Goal: Transaction & Acquisition: Purchase product/service

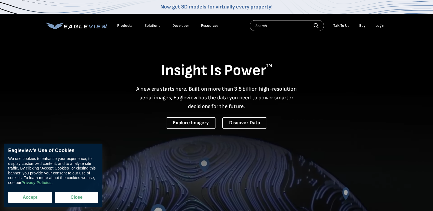
click at [31, 201] on button "Accept" at bounding box center [30, 197] width 44 height 11
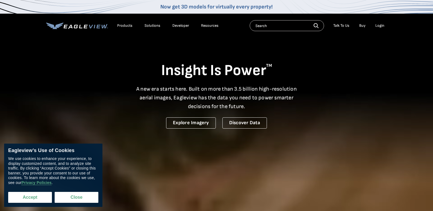
checkbox input "true"
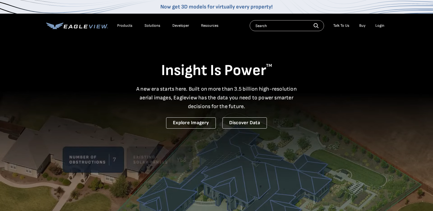
click at [378, 27] on div "Login" at bounding box center [380, 25] width 9 height 5
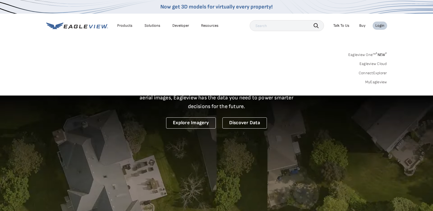
click at [267, 29] on input "text" at bounding box center [287, 25] width 74 height 11
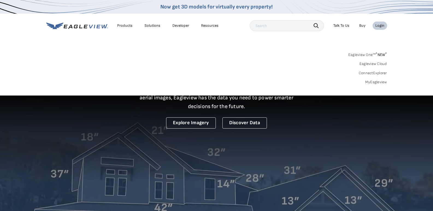
click at [379, 25] on div "Login" at bounding box center [380, 25] width 9 height 5
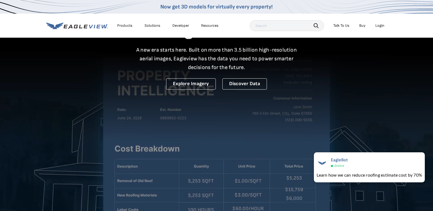
scroll to position [7, 0]
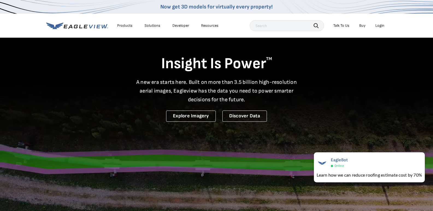
click at [379, 25] on div "Login" at bounding box center [380, 25] width 9 height 5
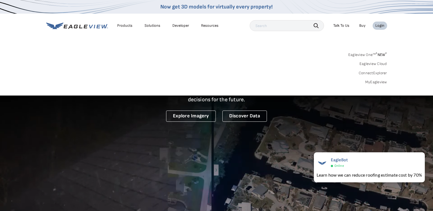
click at [374, 82] on link "MyEagleview" at bounding box center [376, 82] width 22 height 5
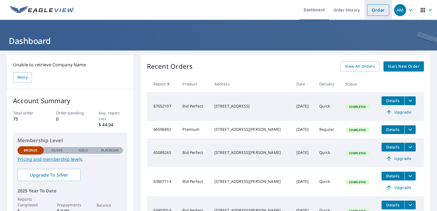
click at [375, 12] on link "Order" at bounding box center [378, 9] width 22 height 11
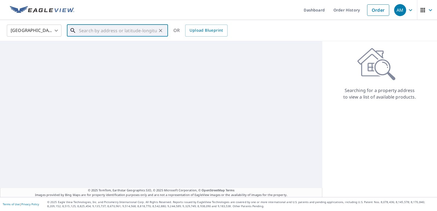
click at [82, 30] on input "text" at bounding box center [118, 30] width 78 height 15
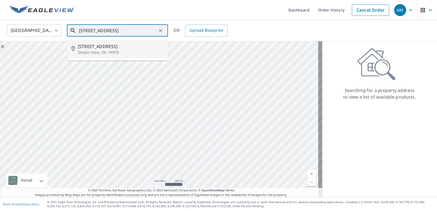
click at [93, 53] on p "Ocean View, DE 19970" at bounding box center [121, 52] width 86 height 5
type input "[STREET_ADDRESS]"
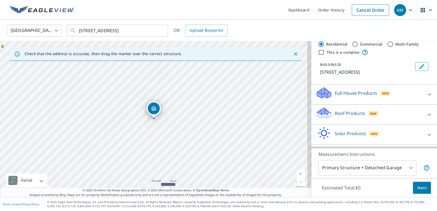
scroll to position [37, 0]
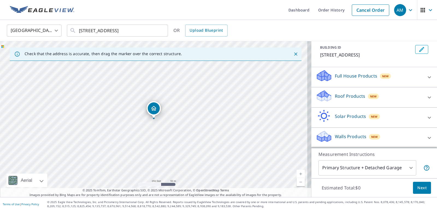
click at [338, 96] on p "Roof Products" at bounding box center [350, 96] width 30 height 7
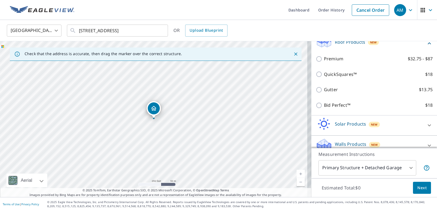
scroll to position [74, 0]
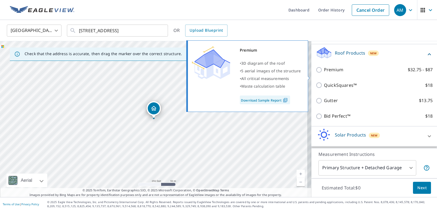
click at [329, 73] on p "Premium" at bounding box center [333, 69] width 19 height 7
click at [324, 73] on input "Premium $32.75 - $87" at bounding box center [320, 70] width 8 height 7
checkbox input "true"
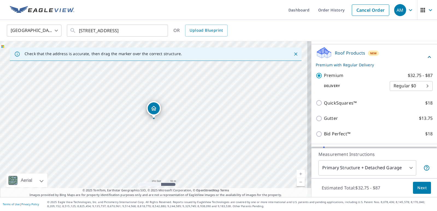
scroll to position [117, 0]
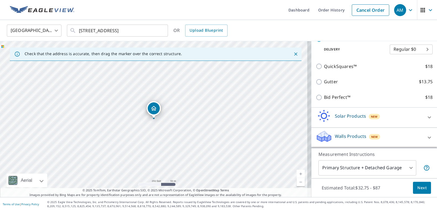
click at [421, 188] on span "Next" at bounding box center [422, 188] width 9 height 7
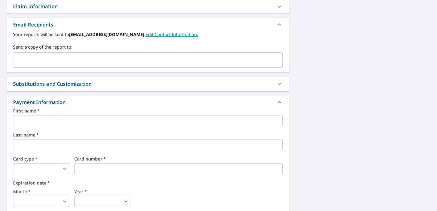
scroll to position [253, 0]
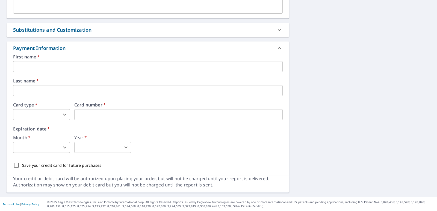
click at [30, 67] on input "text" at bounding box center [148, 66] width 270 height 11
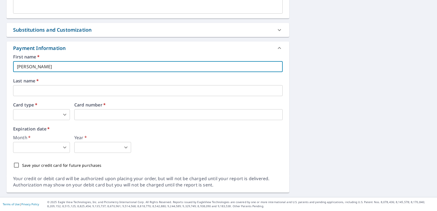
type input "[PERSON_NAME]"
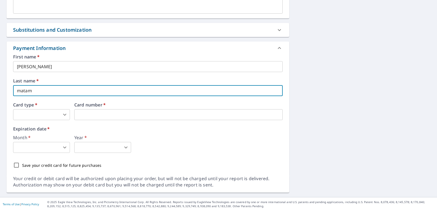
type input "[PERSON_NAME]"
type input "[EMAIL_ADDRESS][DOMAIN_NAME]"
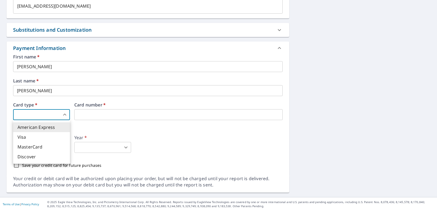
click at [67, 115] on body "AM AM Dashboard Order History Cancel Order AM Dashboard / Finalize Order Finali…" at bounding box center [218, 105] width 437 height 211
click at [21, 136] on li "Visa" at bounding box center [41, 137] width 57 height 10
type input "2"
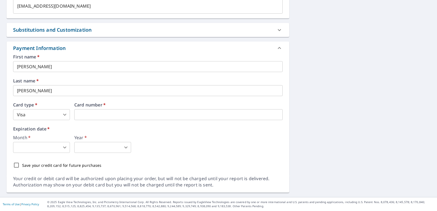
click at [37, 147] on body "AM AM Dashboard Order History Cancel Order AM Dashboard / Finalize Order Finali…" at bounding box center [218, 105] width 437 height 211
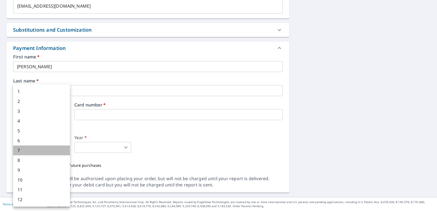
click at [30, 151] on li "7" at bounding box center [41, 151] width 57 height 10
type input "7"
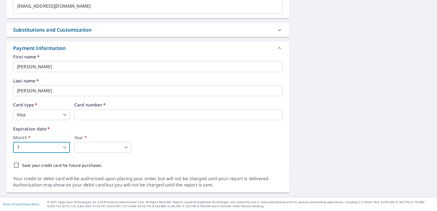
click at [105, 146] on body "AM AM Dashboard Order History Cancel Order AM Dashboard / Finalize Order Finali…" at bounding box center [218, 105] width 437 height 211
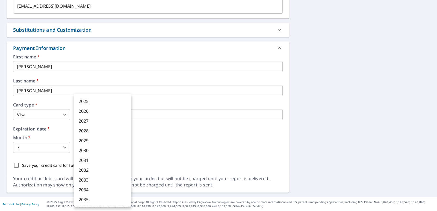
click at [87, 121] on li "2027" at bounding box center [102, 121] width 57 height 10
type input "2027"
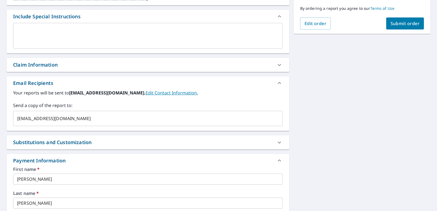
scroll to position [86, 0]
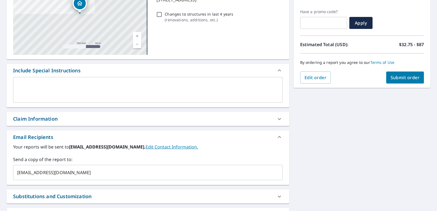
click at [409, 74] on button "Submit order" at bounding box center [405, 78] width 38 height 12
